Goal: Task Accomplishment & Management: Complete application form

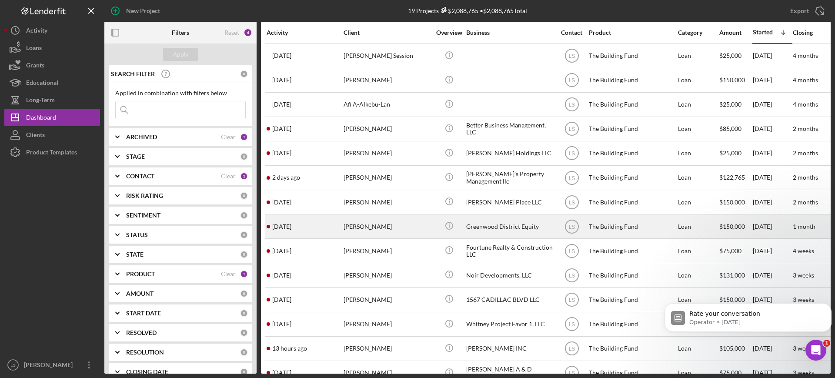
scroll to position [146, 0]
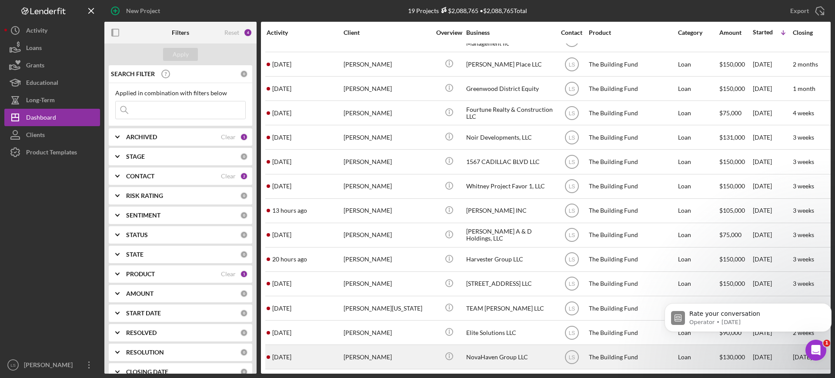
click at [381, 355] on div "[PERSON_NAME]" at bounding box center [386, 356] width 87 height 23
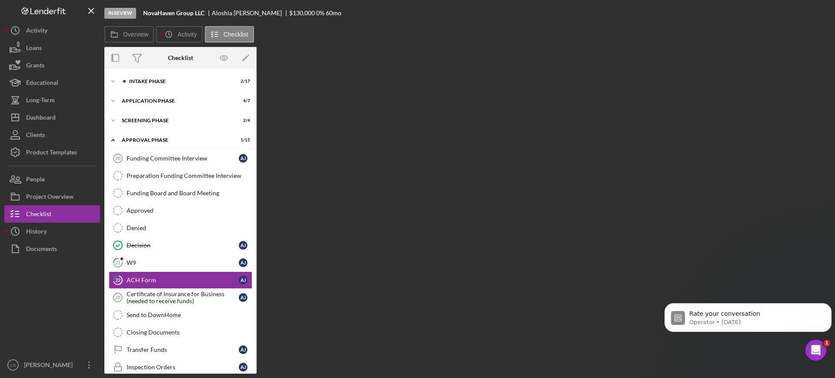
scroll to position [46, 0]
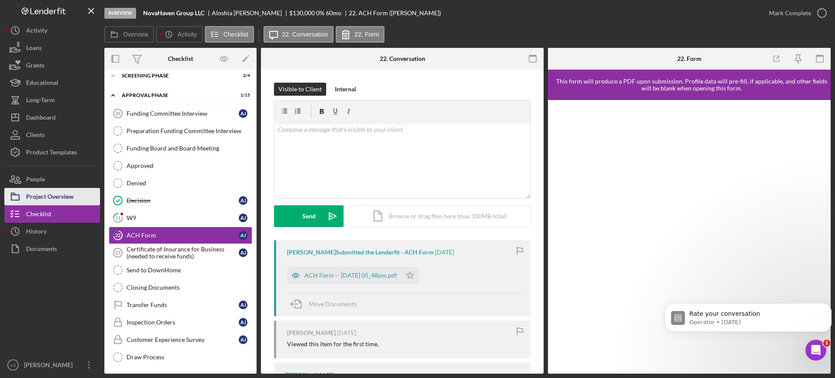
click at [50, 202] on div "Project Overview" at bounding box center [49, 198] width 47 height 20
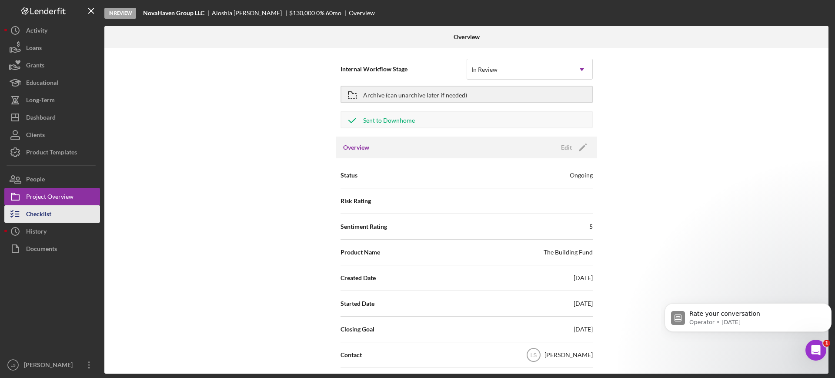
click at [44, 215] on div "Checklist" at bounding box center [38, 215] width 25 height 20
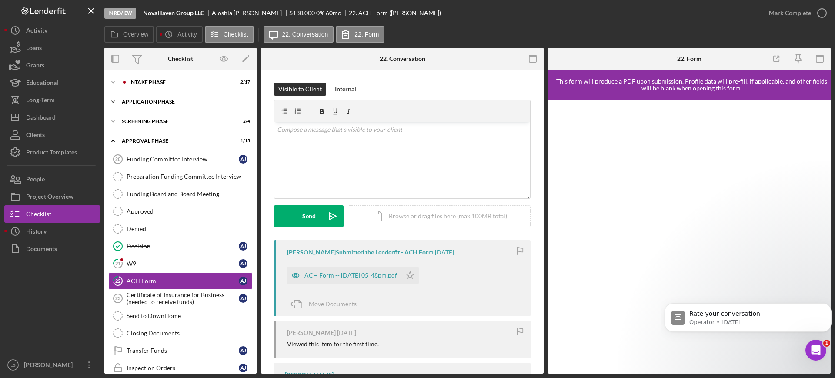
click at [172, 95] on div "Icon/Expander Application Phase 4 / 7" at bounding box center [180, 101] width 152 height 17
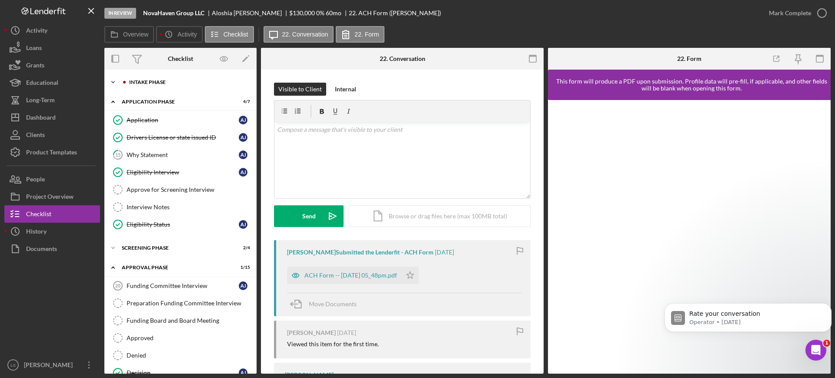
click at [175, 84] on div "Intake Phase" at bounding box center [187, 82] width 117 height 5
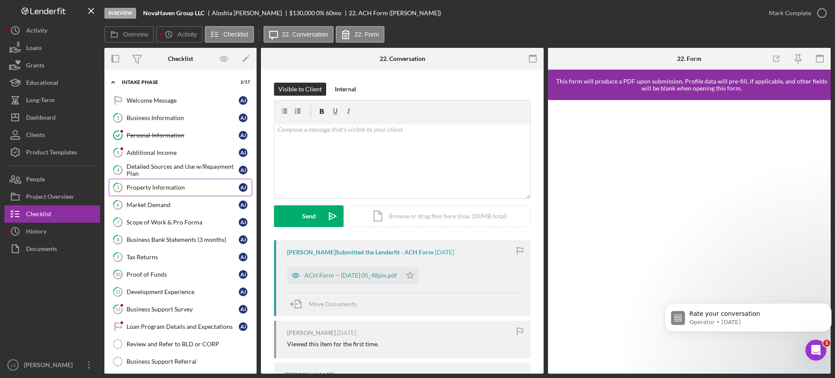
click at [171, 191] on link "5 Property Information A J" at bounding box center [180, 187] width 143 height 17
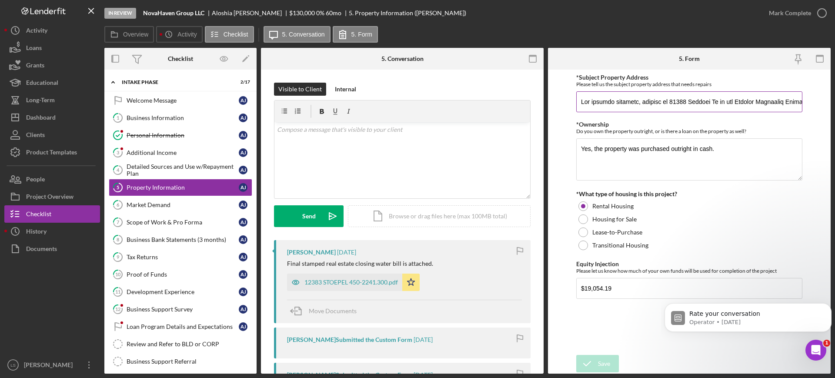
drag, startPoint x: 667, startPoint y: 101, endPoint x: 703, endPoint y: 101, distance: 36.5
click at [703, 101] on input "*Subject Property Address" at bounding box center [689, 101] width 226 height 21
click at [346, 285] on div "12383 STOEPEL 450-2241.300.pdf" at bounding box center [350, 282] width 93 height 7
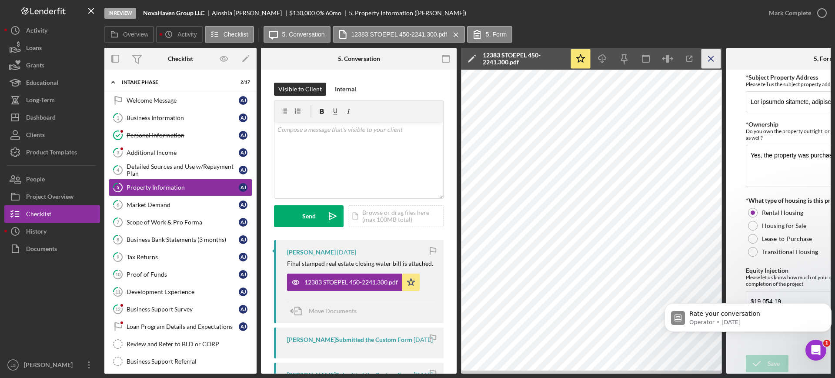
click at [713, 66] on icon "Icon/Menu Close" at bounding box center [711, 59] width 20 height 20
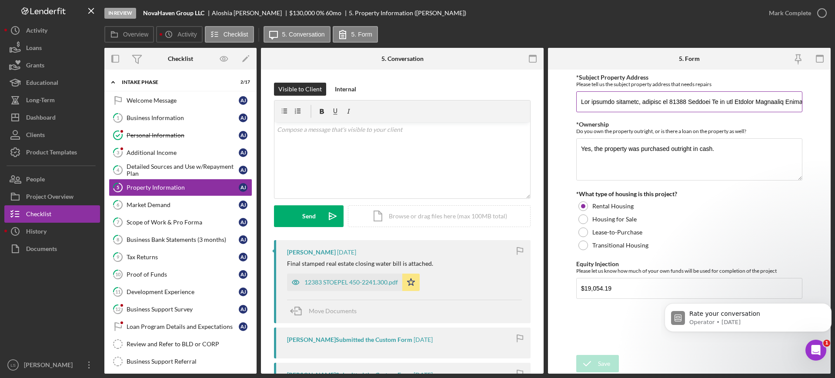
click at [673, 105] on input "*Subject Property Address" at bounding box center [689, 101] width 226 height 21
drag, startPoint x: 669, startPoint y: 100, endPoint x: 684, endPoint y: 100, distance: 15.2
click at [684, 100] on input "*Subject Property Address" at bounding box center [689, 101] width 226 height 21
click at [699, 95] on input "*Subject Property Address" at bounding box center [689, 101] width 226 height 21
drag, startPoint x: 673, startPoint y: 102, endPoint x: 714, endPoint y: 102, distance: 41.3
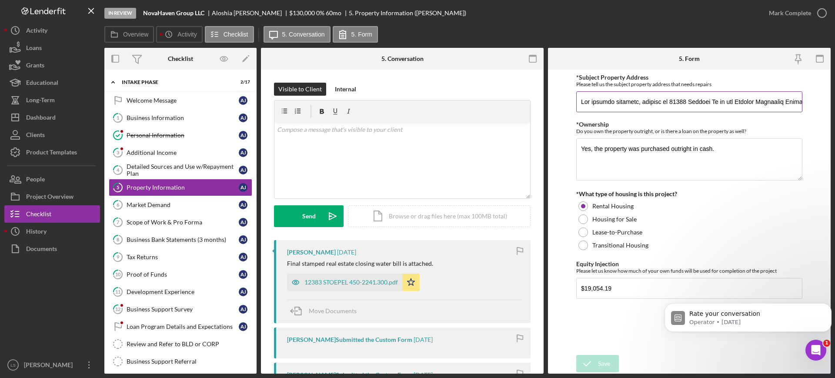
click at [714, 102] on input "*Subject Property Address" at bounding box center [689, 101] width 226 height 21
click at [678, 109] on input "*Subject Property Address" at bounding box center [689, 101] width 226 height 21
click at [67, 116] on button "Icon/Dashboard Dashboard" at bounding box center [52, 117] width 96 height 17
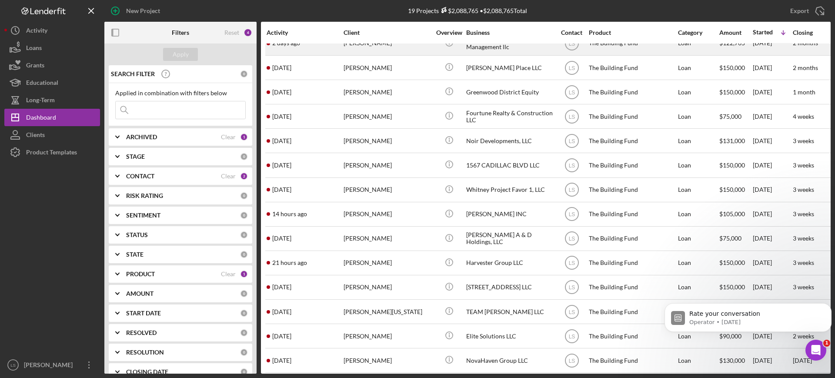
scroll to position [146, 0]
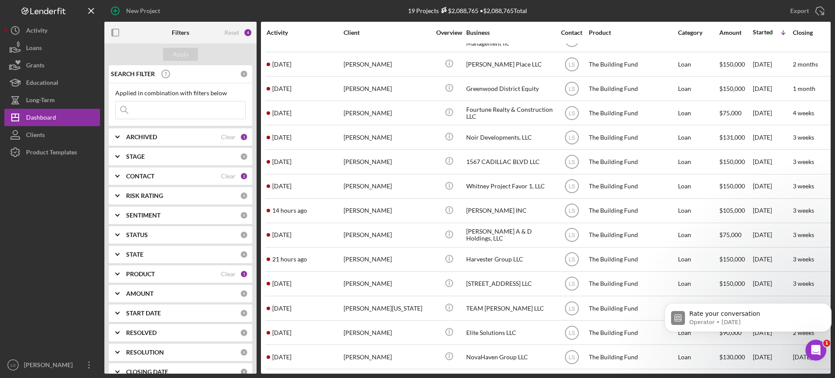
click at [746, 17] on div "Export Icon/Export" at bounding box center [709, 11] width 242 height 22
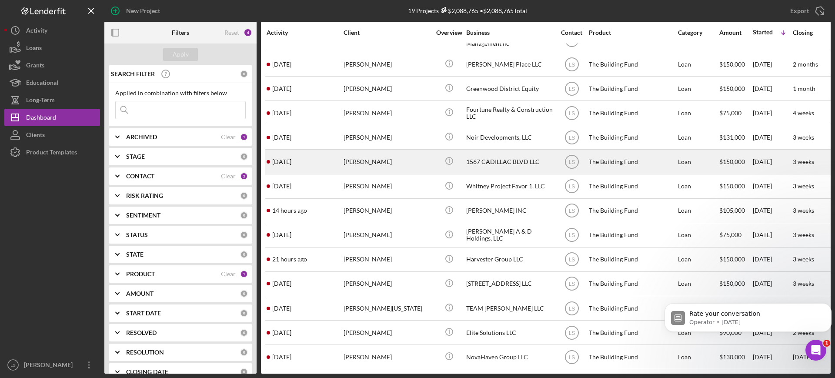
click at [403, 153] on div "[PERSON_NAME]" at bounding box center [386, 161] width 87 height 23
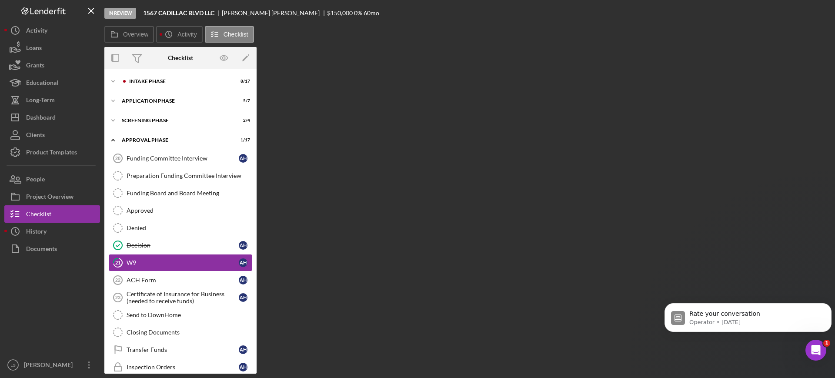
scroll to position [42, 0]
